Goal: Task Accomplishment & Management: Manage account settings

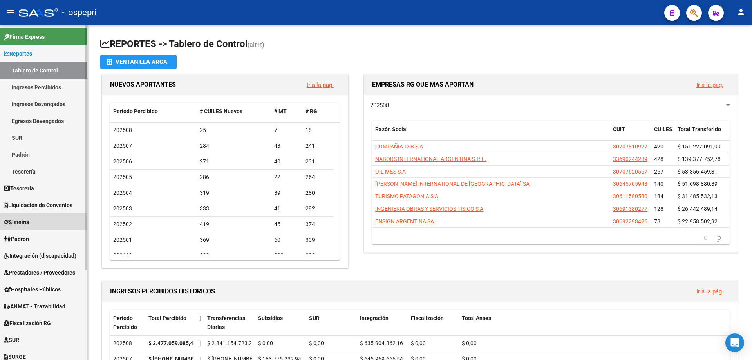
click at [27, 220] on span "Sistema" at bounding box center [16, 222] width 25 height 9
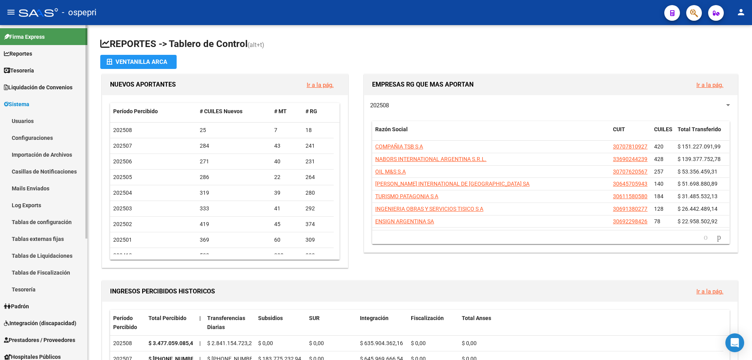
click at [25, 122] on link "Usuarios" at bounding box center [43, 120] width 87 height 17
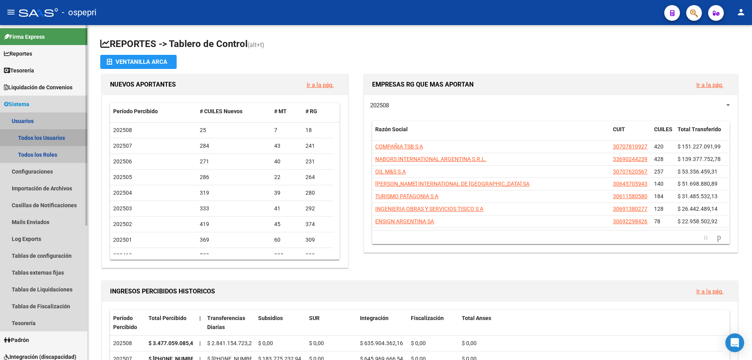
click at [28, 137] on link "Todos los Usuarios" at bounding box center [43, 137] width 87 height 17
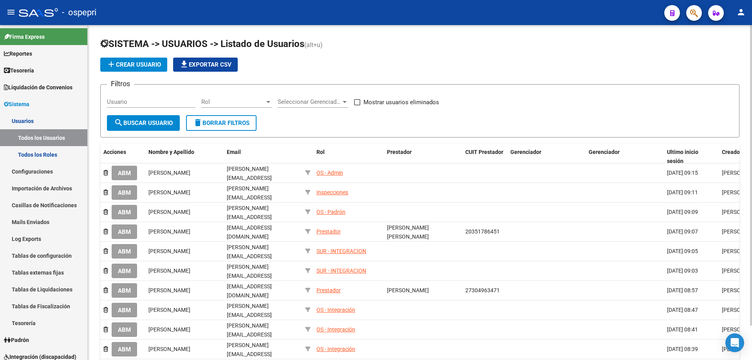
click at [127, 100] on input "Usuario" at bounding box center [151, 101] width 89 height 7
paste input "[EMAIL_ADDRESS][DOMAIN_NAME]"
type input "[EMAIL_ADDRESS][DOMAIN_NAME]"
click at [156, 123] on span "search Buscar Usuario" at bounding box center [143, 123] width 59 height 7
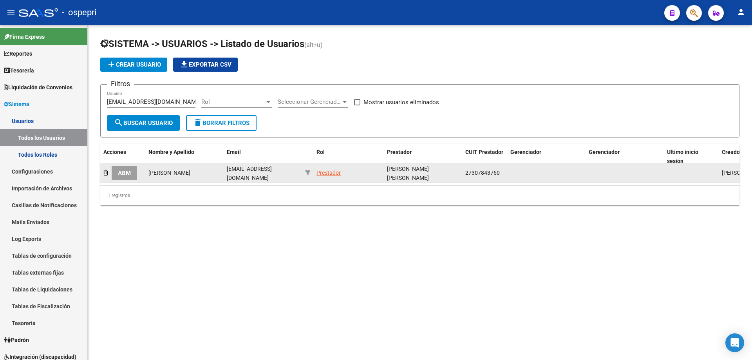
click at [123, 172] on span "ABM" at bounding box center [124, 173] width 13 height 7
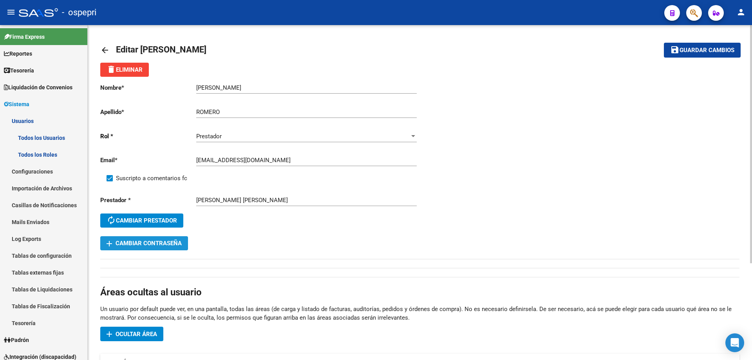
click at [158, 245] on span "add Cambiar Contraseña" at bounding box center [144, 243] width 75 height 7
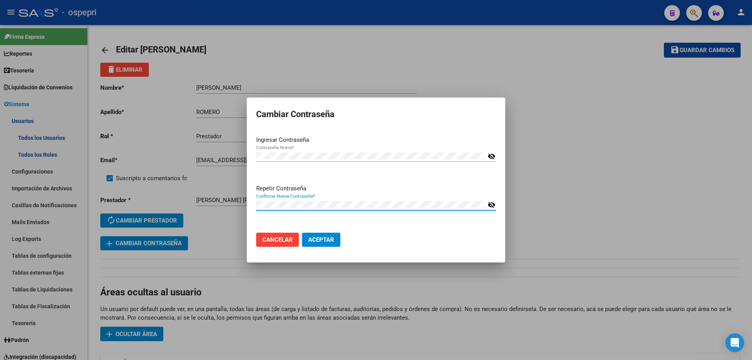
click at [282, 219] on div "Repetir Contraseña Confirmar Nueva Contraseña * visibility_off" at bounding box center [376, 205] width 240 height 43
click at [326, 239] on span "Aceptar" at bounding box center [321, 239] width 26 height 7
